Goal: Navigation & Orientation: Find specific page/section

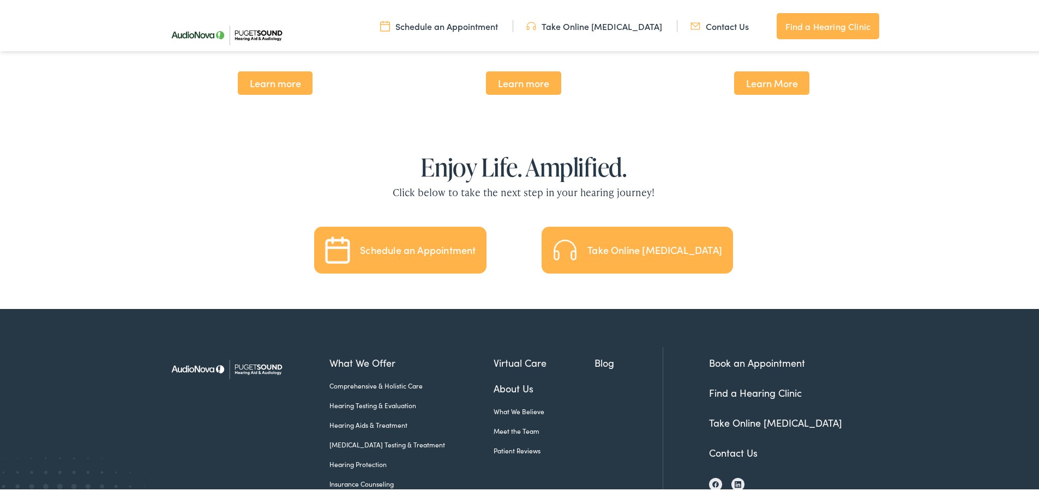
scroll to position [2419, 0]
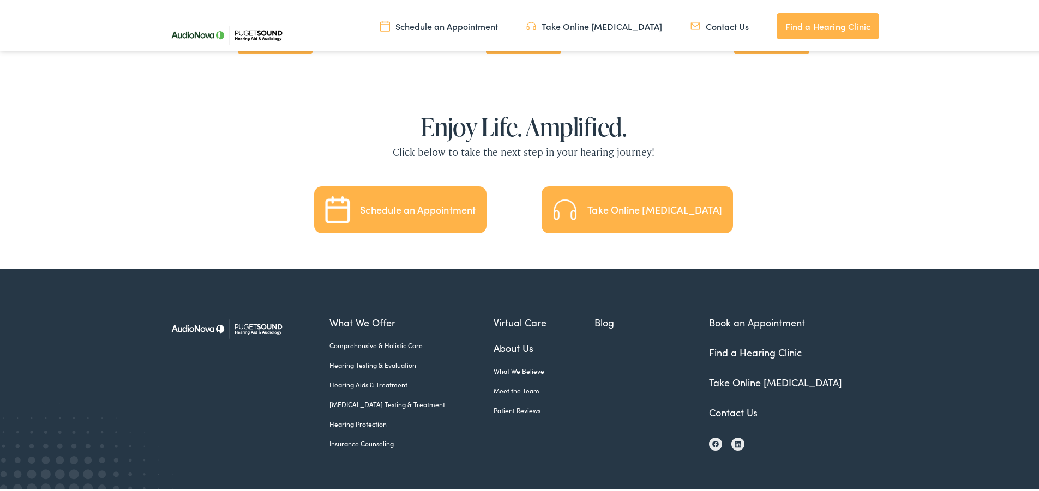
click at [788, 344] on link "Find a Hearing Clinic" at bounding box center [755, 351] width 93 height 14
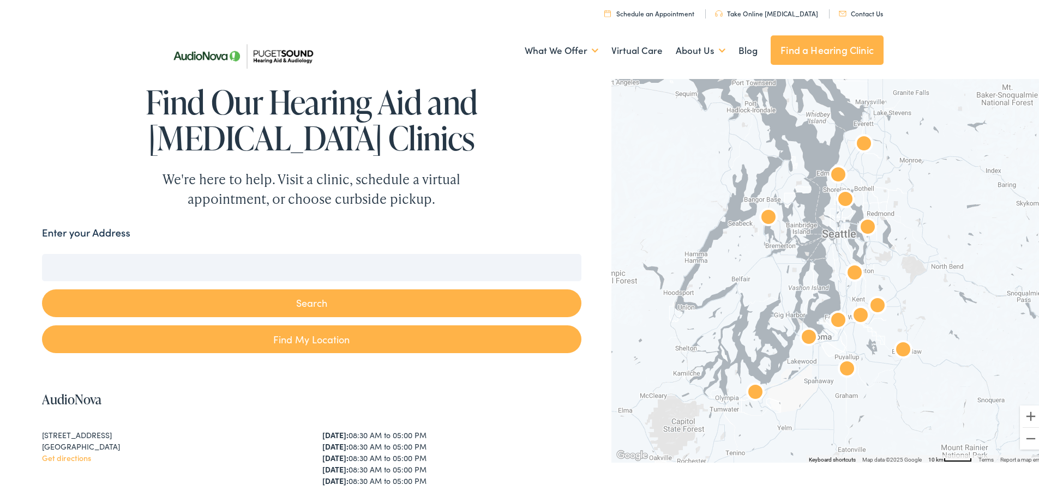
click at [163, 256] on input "Enter your Address" at bounding box center [311, 265] width 539 height 27
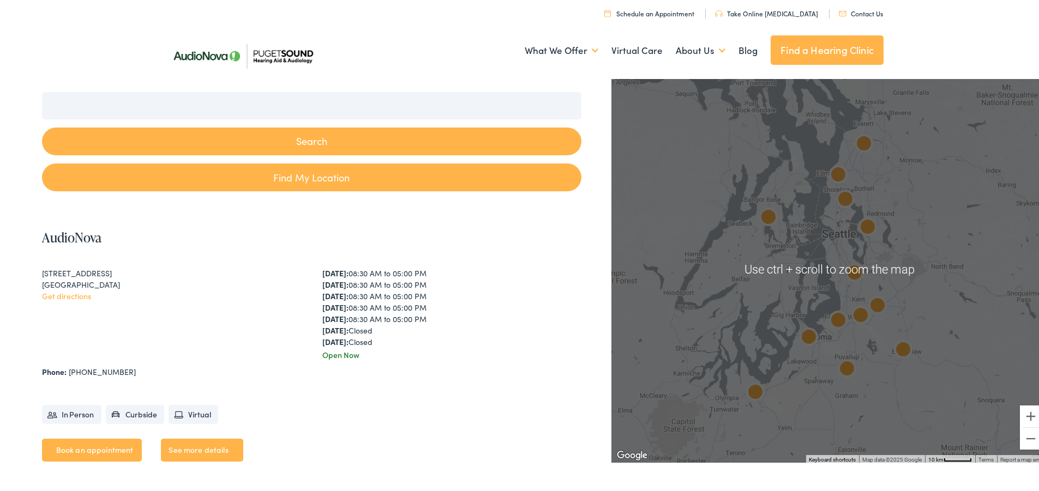
scroll to position [109, 0]
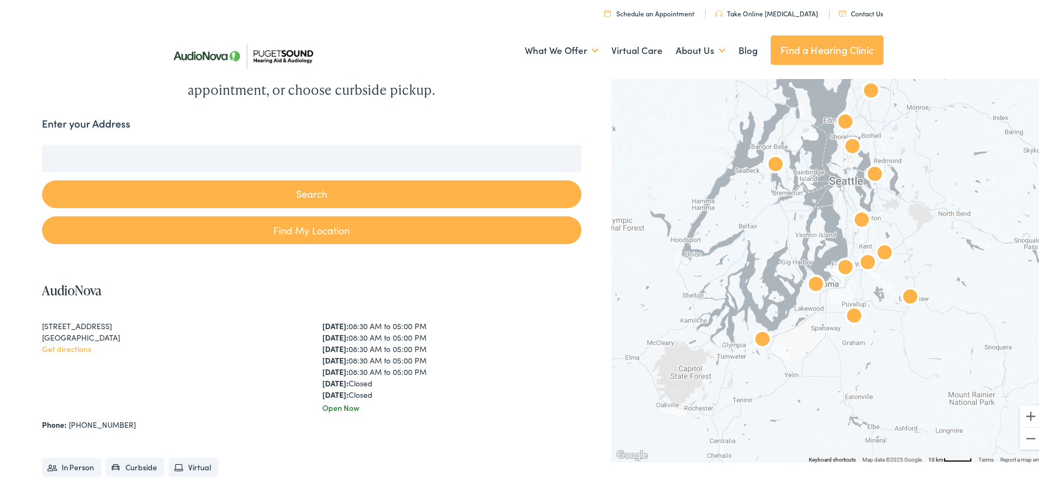
drag, startPoint x: 825, startPoint y: 263, endPoint x: 826, endPoint y: 192, distance: 70.9
click at [826, 192] on div at bounding box center [829, 267] width 436 height 387
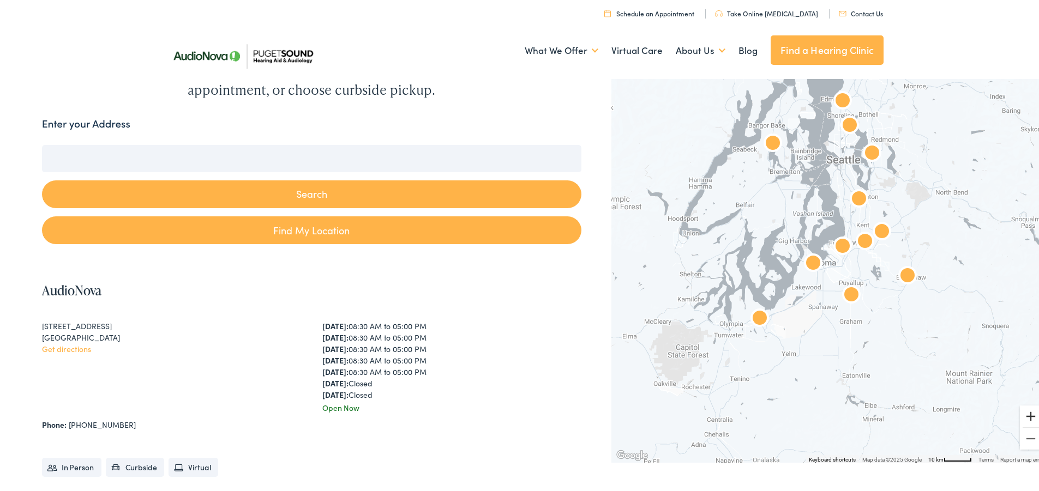
click at [1020, 415] on button "Zoom in" at bounding box center [1031, 414] width 22 height 22
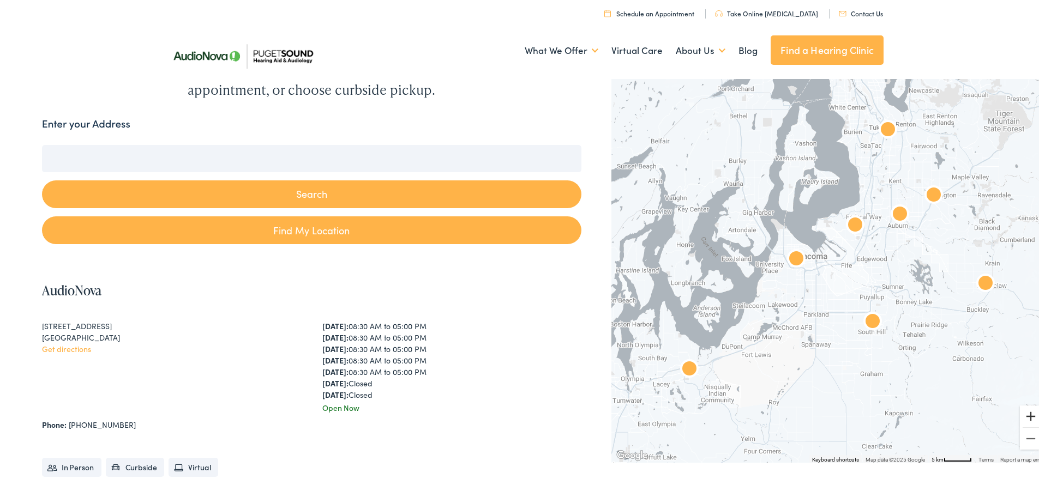
click at [1029, 409] on button "Zoom in" at bounding box center [1031, 414] width 22 height 22
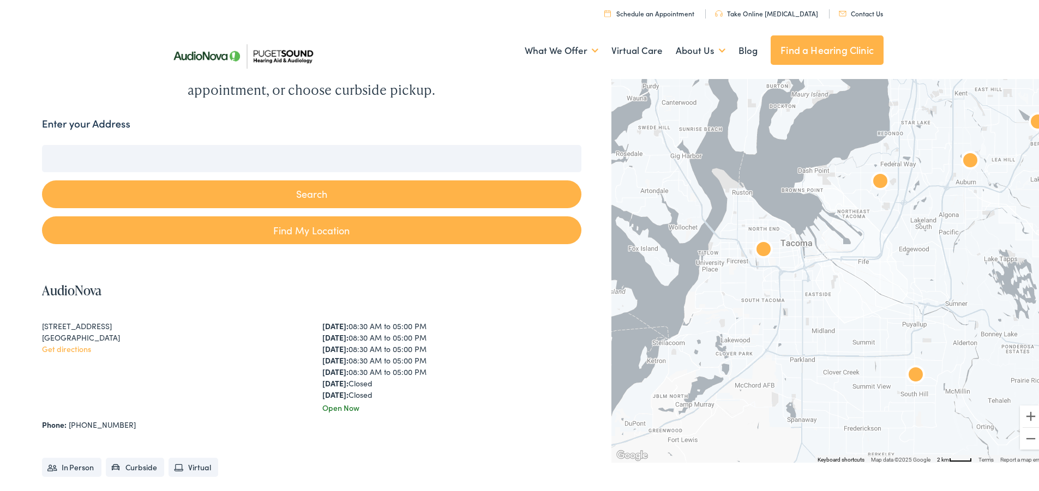
click at [912, 375] on img "AudioNova" at bounding box center [915, 374] width 26 height 26
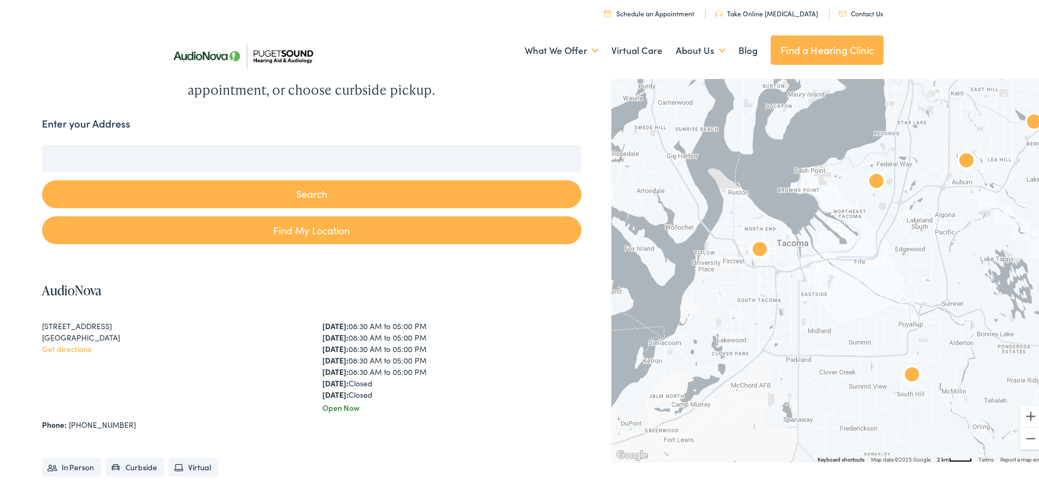
click at [907, 371] on img "AudioNova" at bounding box center [912, 374] width 26 height 26
click at [908, 366] on img "AudioNova" at bounding box center [912, 374] width 26 height 26
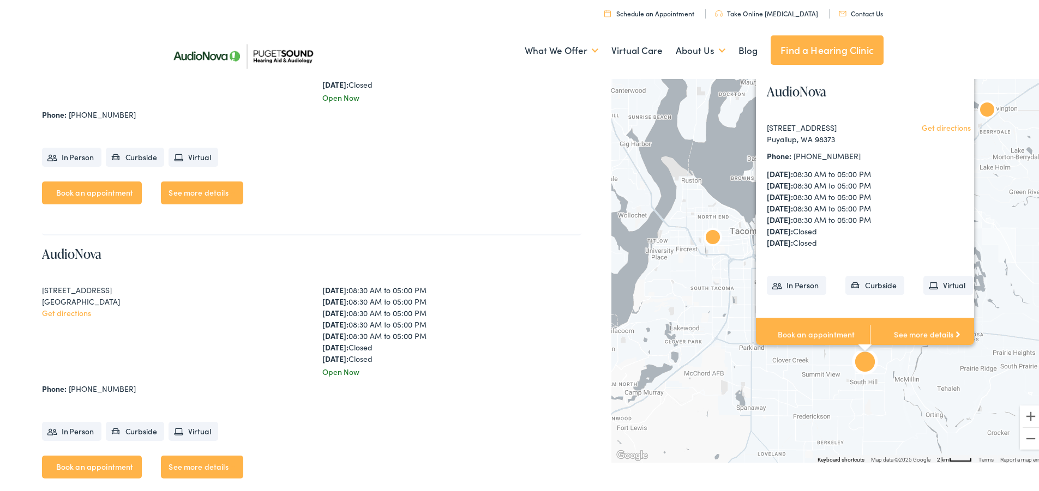
click at [908, 366] on div "To navigate, press the arrow keys. AudioNova [STREET_ADDRESS] Get directions Ph…" at bounding box center [829, 267] width 436 height 387
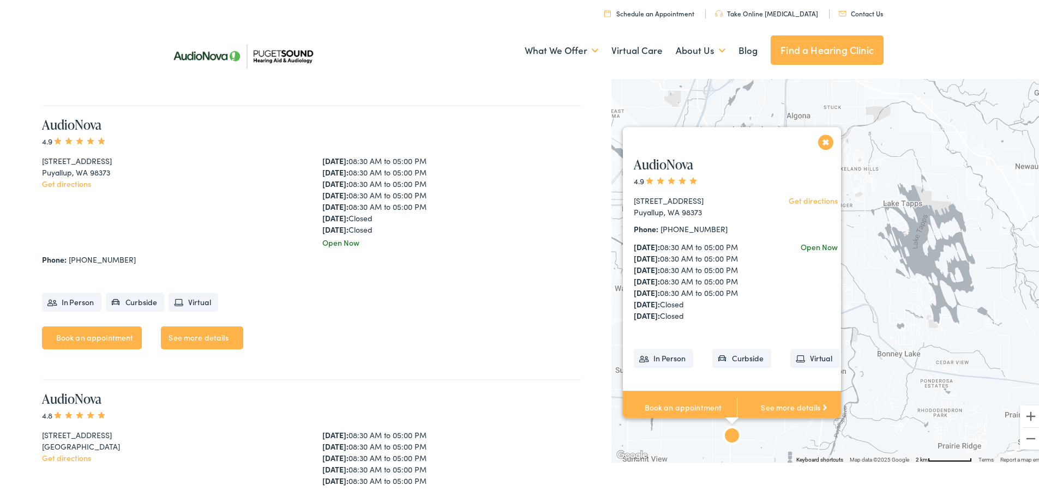
scroll to position [2473, 0]
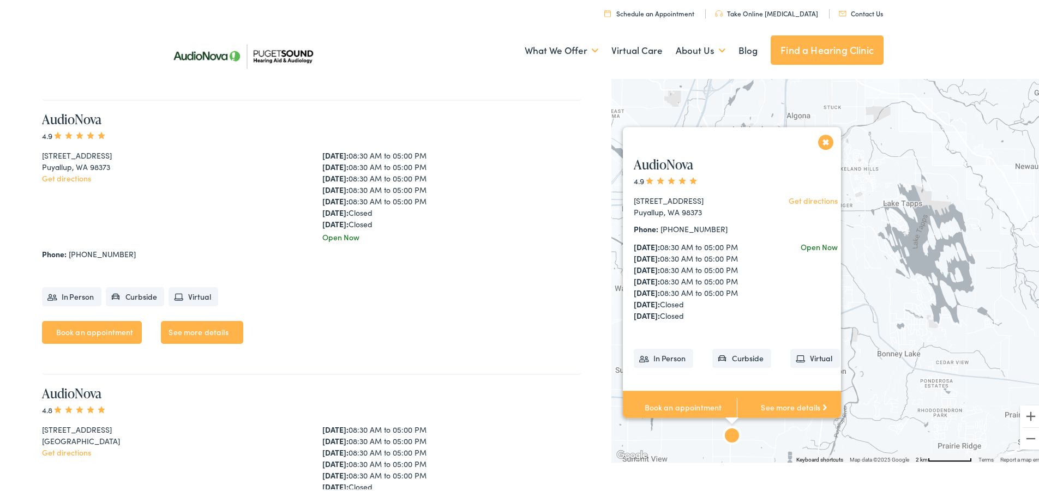
drag, startPoint x: 625, startPoint y: 176, endPoint x: 720, endPoint y: 305, distance: 160.0
click at [723, 308] on div "AudioNova 4.9 [STREET_ADDRESS] Get directions Phone: [PHONE_NUMBER] [DATE]: 08:…" at bounding box center [737, 283] width 228 height 279
copy div "[STREET_ADDRESS] Get directions Phone: [PHONE_NUMBER] [DATE]: 08:30 AM to 05:00…"
